Goal: Task Accomplishment & Management: Use online tool/utility

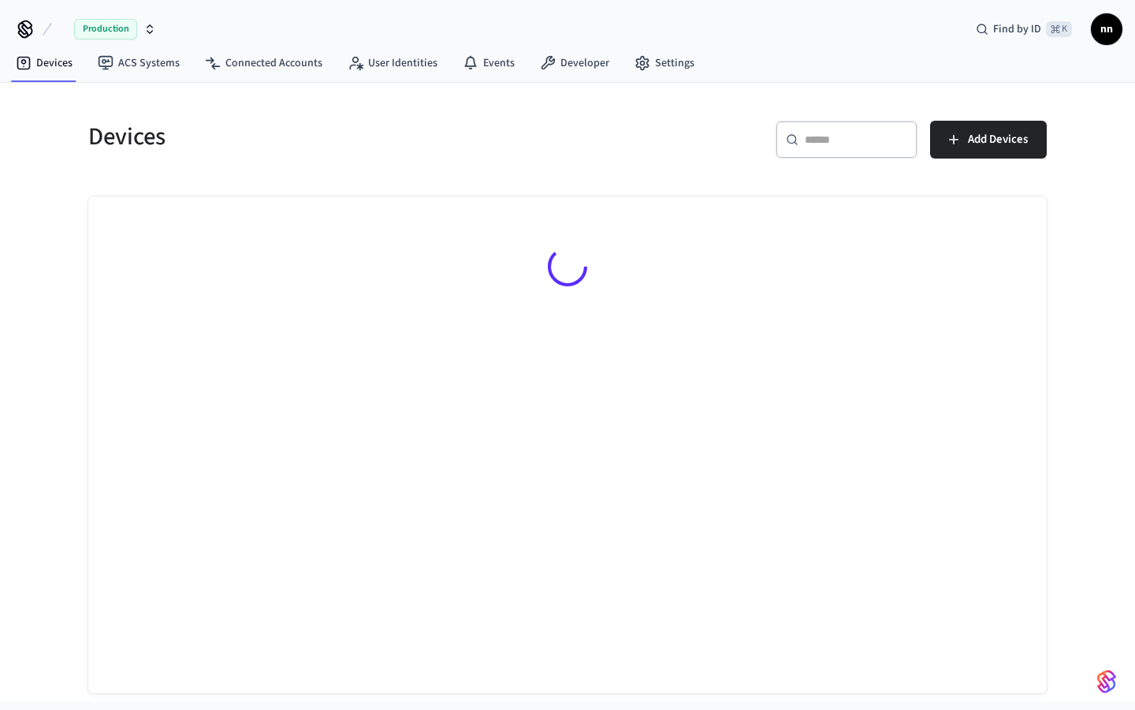
click at [838, 144] on input "text" at bounding box center [856, 140] width 103 height 16
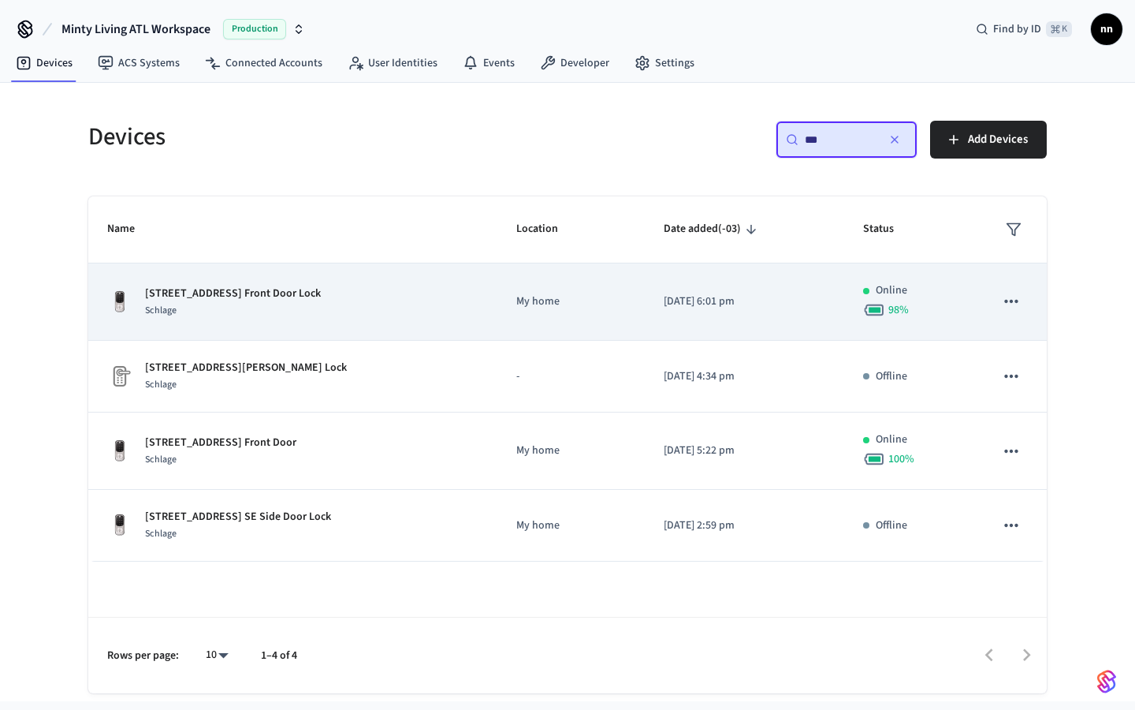
type input "***"
click at [252, 310] on div "Schlage" at bounding box center [233, 310] width 176 height 17
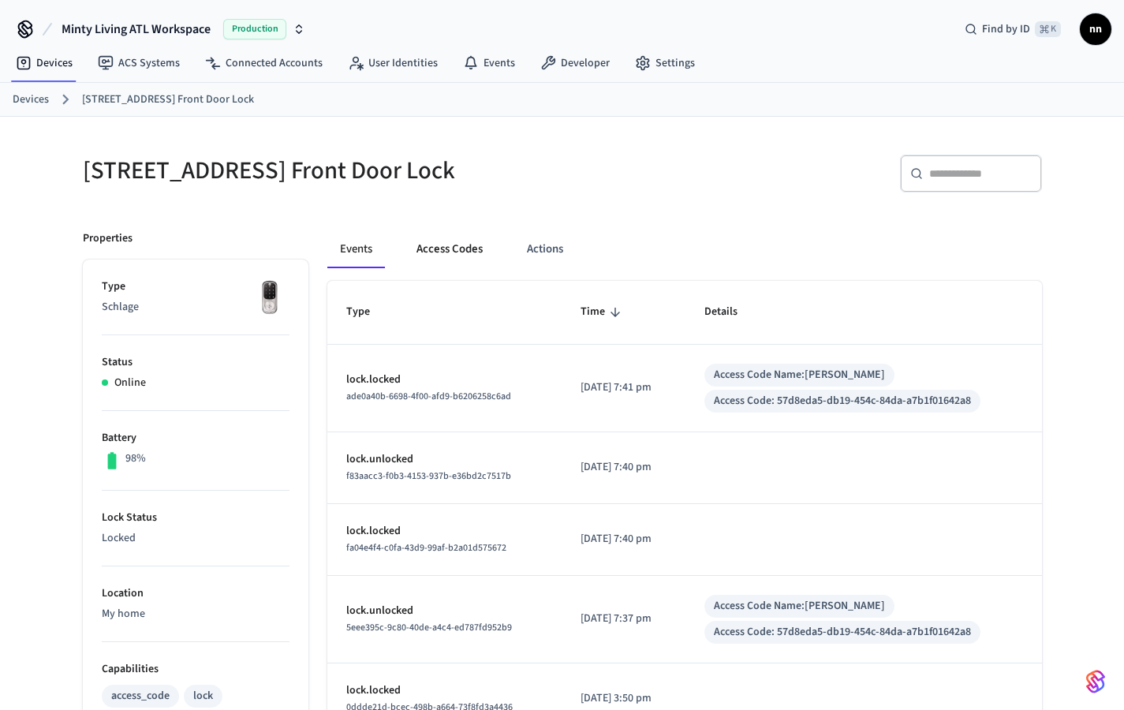
click at [475, 254] on button "Access Codes" at bounding box center [449, 249] width 91 height 38
